Goal: Task Accomplishment & Management: Use online tool/utility

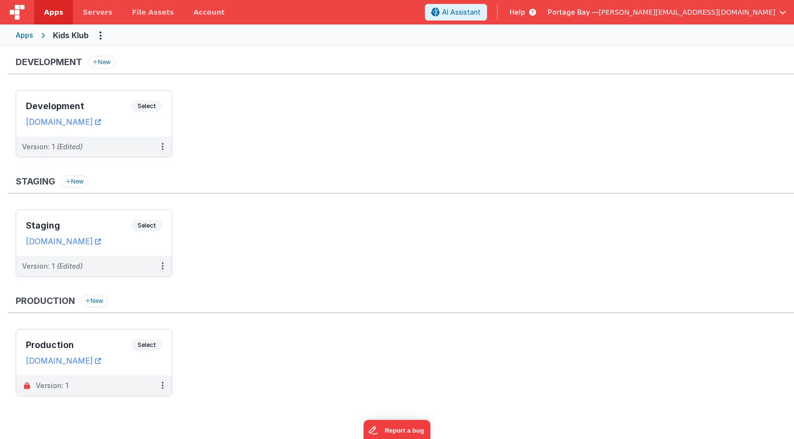
click at [723, 10] on span "[PERSON_NAME][EMAIL_ADDRESS][DOMAIN_NAME]" at bounding box center [686, 12] width 177 height 10
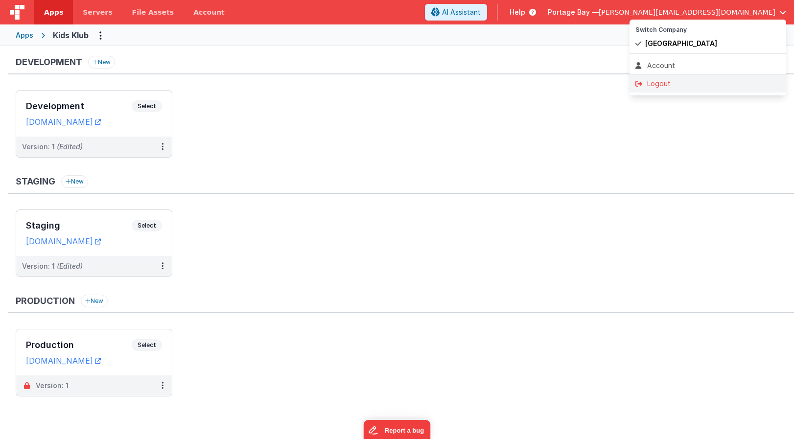
click at [656, 83] on div "Logout" at bounding box center [707, 84] width 145 height 10
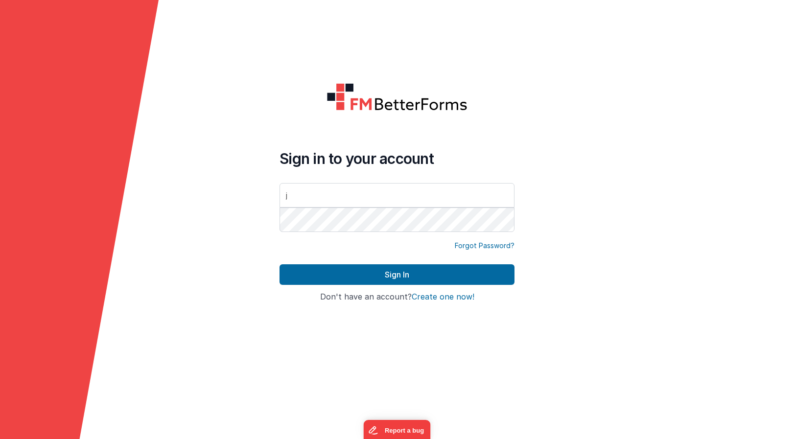
type input "[PERSON_NAME][EMAIL_ADDRESS][DOMAIN_NAME]"
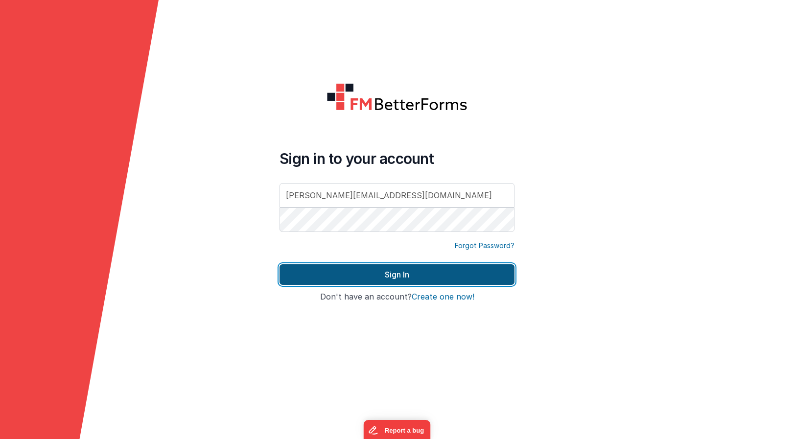
click at [419, 270] on button "Sign In" at bounding box center [396, 274] width 235 height 21
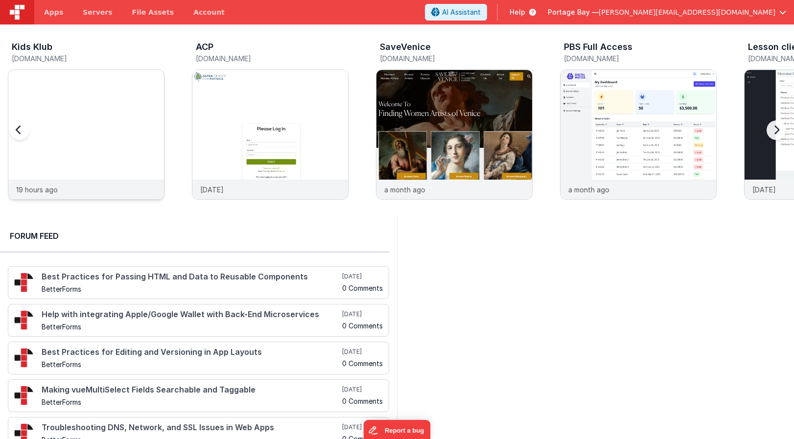
click at [94, 109] on div at bounding box center [86, 125] width 156 height 110
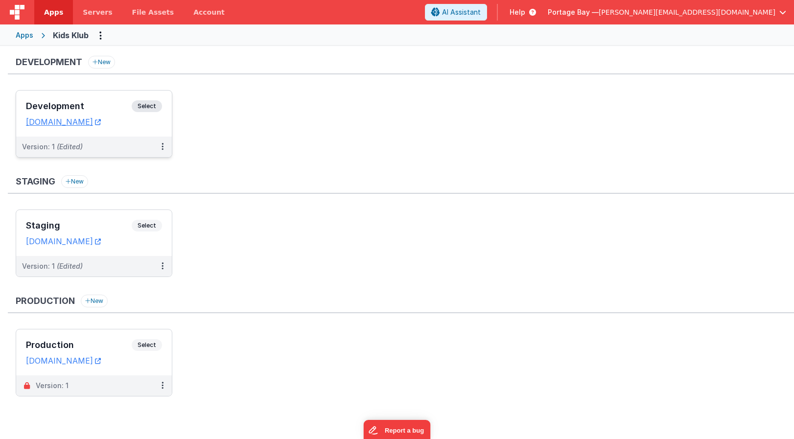
click at [152, 107] on span "Select" at bounding box center [147, 106] width 30 height 12
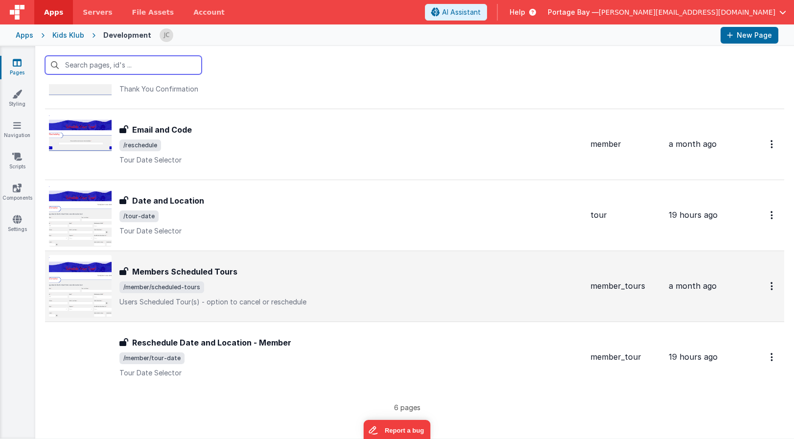
scroll to position [139, 0]
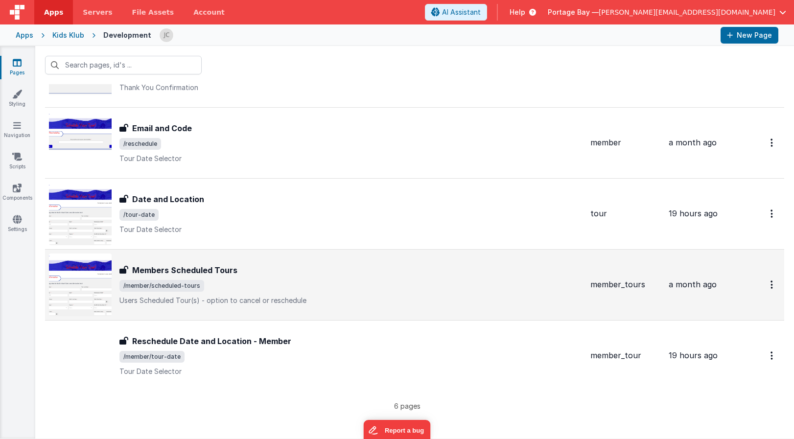
click at [230, 265] on h3 "Members Scheduled Tours" at bounding box center [184, 270] width 105 height 12
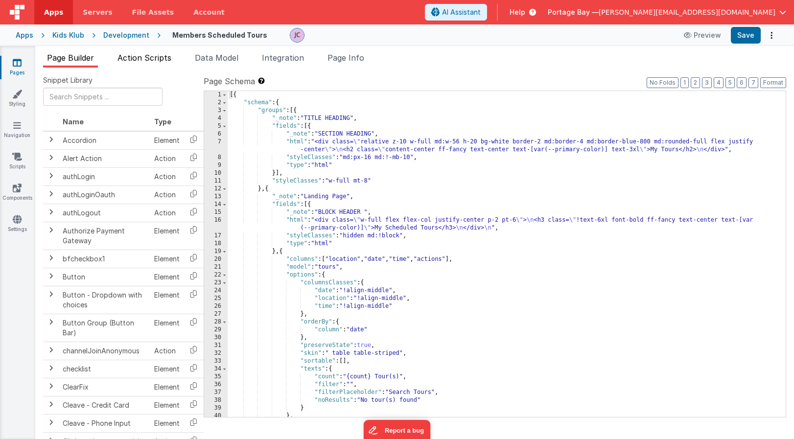
click at [143, 55] on span "Action Scripts" at bounding box center [144, 58] width 54 height 10
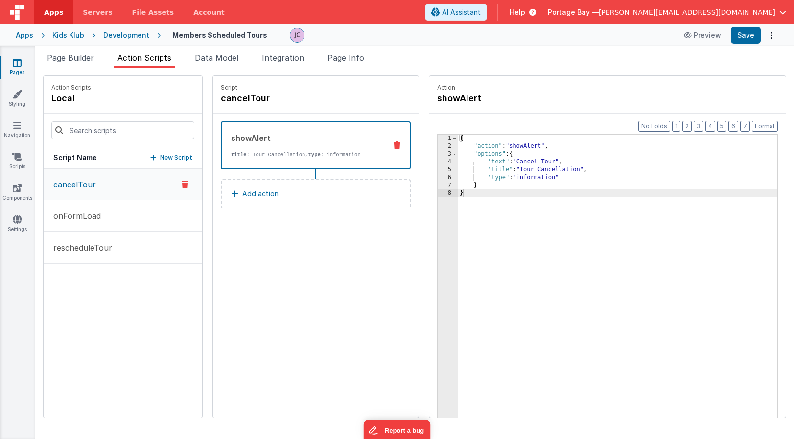
click at [283, 191] on button "Add action" at bounding box center [316, 193] width 190 height 29
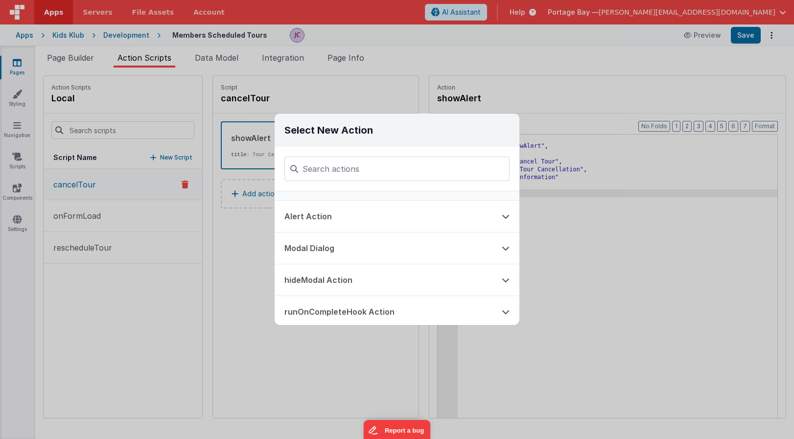
scroll to position [154, 0]
click at [506, 245] on icon at bounding box center [506, 244] width 8 height 8
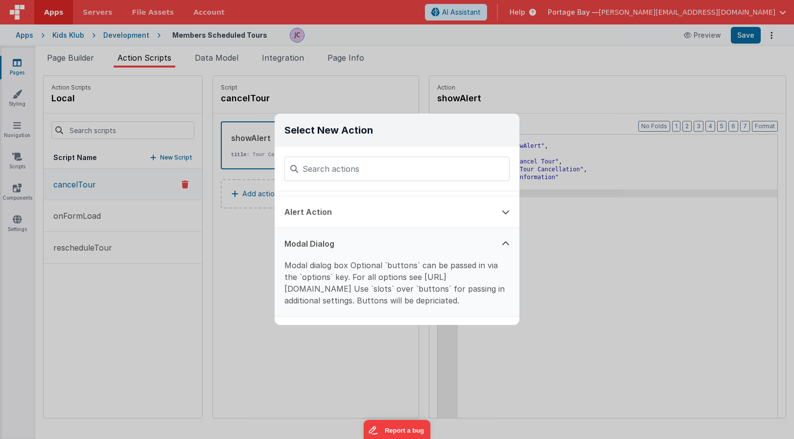
click at [506, 245] on icon at bounding box center [506, 244] width 8 height 8
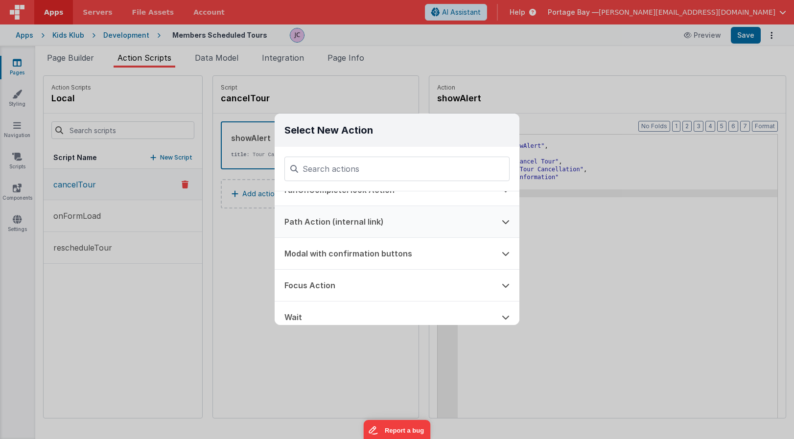
scroll to position [276, 0]
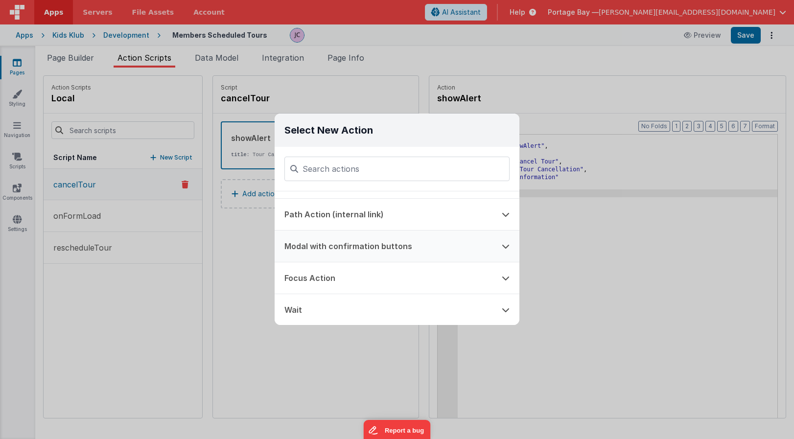
click at [503, 246] on icon at bounding box center [506, 246] width 8 height 8
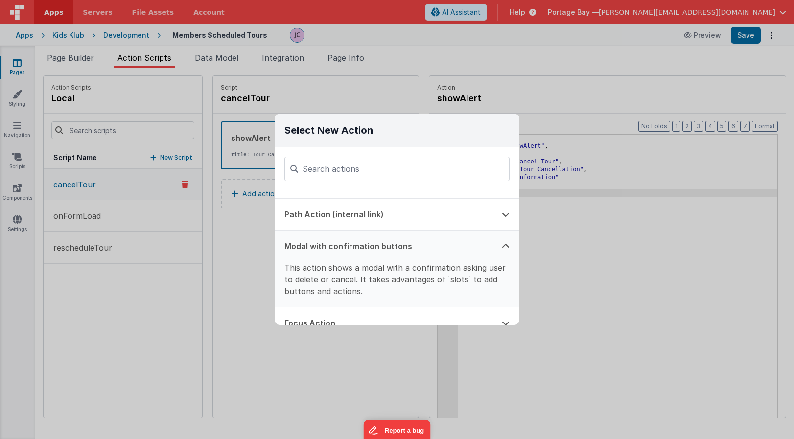
scroll to position [277, 0]
click at [365, 248] on button "Modal with confirmation buttons" at bounding box center [383, 247] width 217 height 31
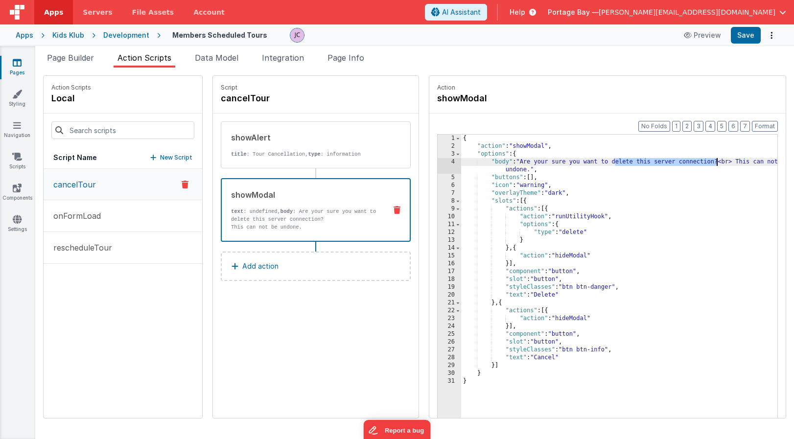
drag, startPoint x: 589, startPoint y: 162, endPoint x: 691, endPoint y: 161, distance: 102.3
click at [691, 161] on div "{ "action" : "showModal" , "options" : { "body" : "Are your sure you want to de…" at bounding box center [632, 299] width 342 height 329
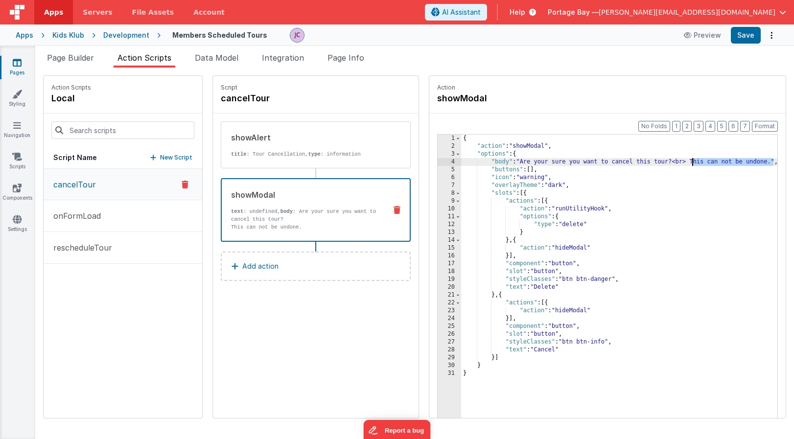
drag, startPoint x: 748, startPoint y: 162, endPoint x: 667, endPoint y: 163, distance: 80.3
click at [667, 163] on div "{ "action" : "showModal" , "options" : { "body" : "Are your sure you want to ca…" at bounding box center [632, 299] width 342 height 329
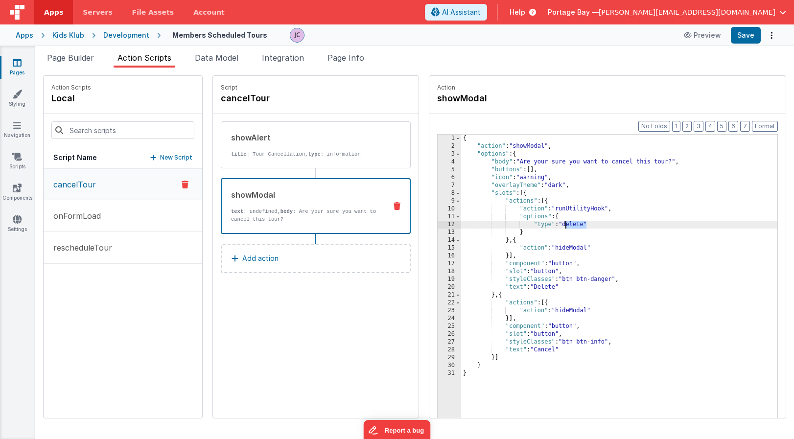
drag, startPoint x: 562, startPoint y: 224, endPoint x: 540, endPoint y: 226, distance: 22.6
click at [540, 226] on div "{ "action" : "showModal" , "options" : { "body" : "Are your sure you want to ca…" at bounding box center [632, 299] width 342 height 329
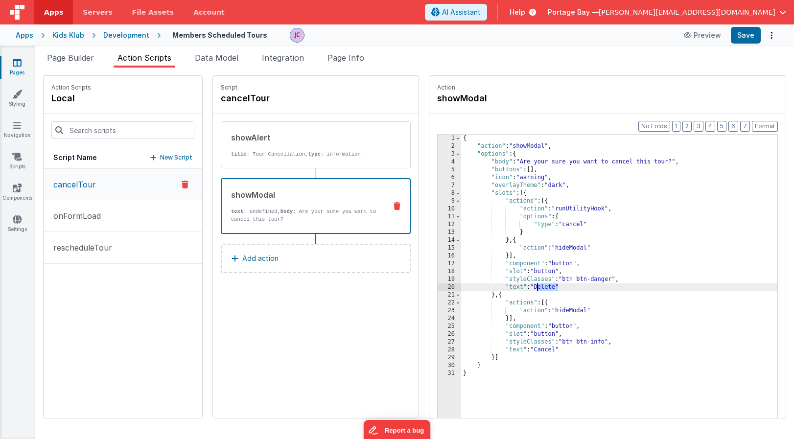
drag, startPoint x: 532, startPoint y: 287, endPoint x: 511, endPoint y: 287, distance: 21.5
click at [511, 287] on div "{ "action" : "showModal" , "options" : { "body" : "Are your sure you want to ca…" at bounding box center [632, 299] width 342 height 329
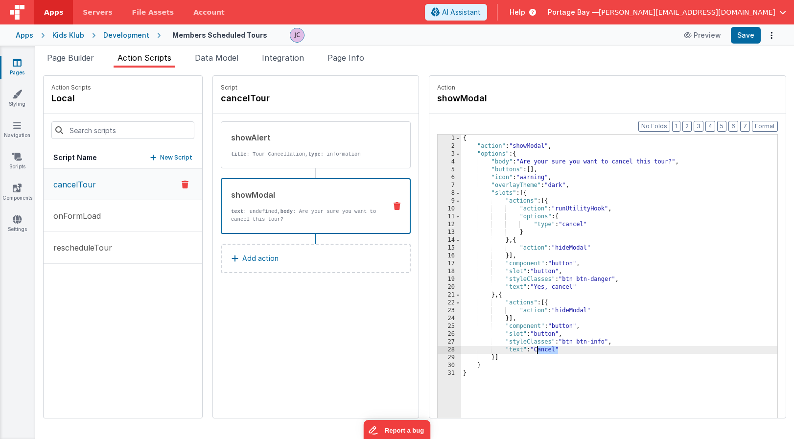
drag, startPoint x: 532, startPoint y: 348, endPoint x: 512, endPoint y: 350, distance: 19.7
click at [512, 350] on div "{ "action" : "showModal" , "options" : { "body" : "Are your sure you want to ca…" at bounding box center [632, 299] width 342 height 329
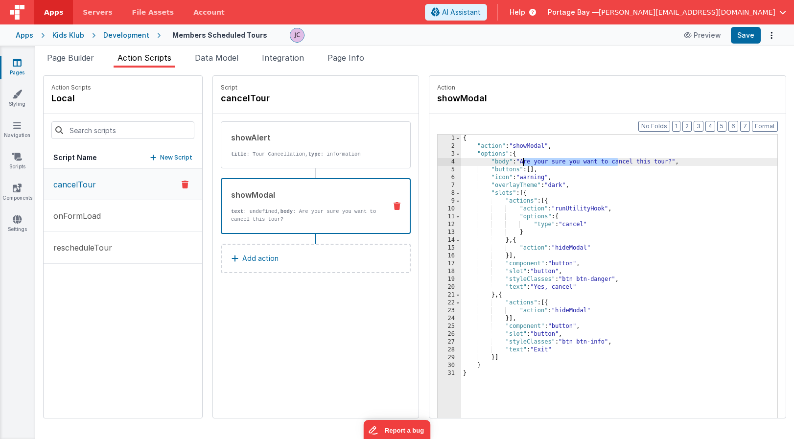
drag, startPoint x: 593, startPoint y: 160, endPoint x: 499, endPoint y: 161, distance: 93.5
click at [499, 161] on div "{ "action" : "showModal" , "options" : { "body" : "Are your sure you want to ca…" at bounding box center [632, 299] width 342 height 329
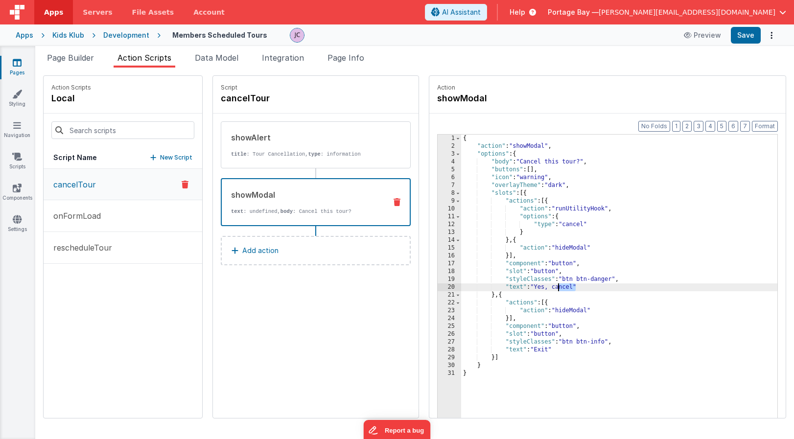
drag, startPoint x: 549, startPoint y: 286, endPoint x: 532, endPoint y: 288, distance: 16.8
click at [532, 288] on div "{ "action" : "showModal" , "options" : { "body" : "Cancel this tour?" , "button…" at bounding box center [632, 299] width 342 height 329
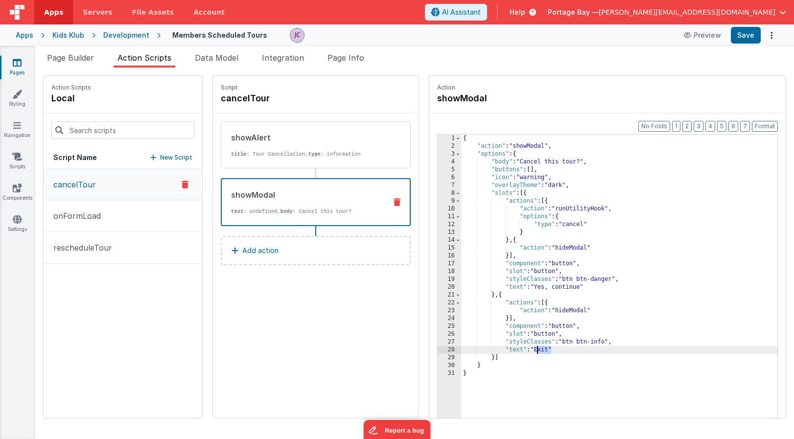
drag, startPoint x: 526, startPoint y: 350, endPoint x: 511, endPoint y: 351, distance: 14.8
click at [511, 351] on div "{ "action" : "showModal" , "options" : { "body" : "Cancel this tour?" , "button…" at bounding box center [632, 299] width 342 height 329
